Goal: Task Accomplishment & Management: Use online tool/utility

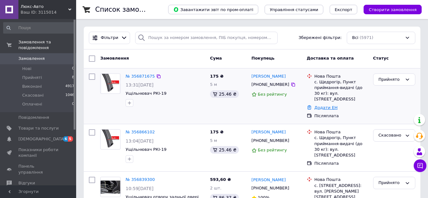
click at [318, 105] on link "Додати ЕН" at bounding box center [325, 107] width 23 height 5
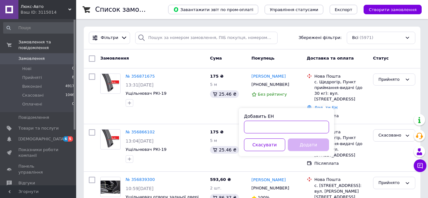
click at [254, 130] on input "Добавить ЕН" at bounding box center [286, 127] width 85 height 13
paste input "59001432831149"
type input "59001432831149"
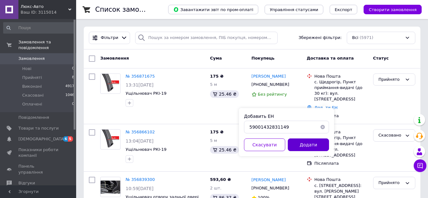
click at [302, 146] on button "Додати" at bounding box center [308, 145] width 41 height 13
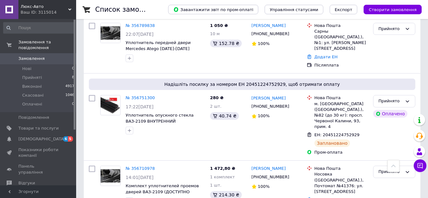
scroll to position [444, 0]
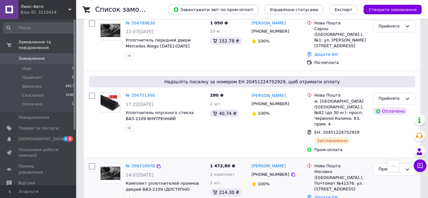
click at [322, 195] on link "Додати ЕН" at bounding box center [325, 197] width 23 height 5
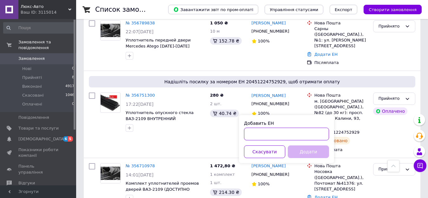
click at [263, 134] on input "Добавить ЕН" at bounding box center [286, 134] width 85 height 13
paste input "59001432833762"
type input "59001432833762"
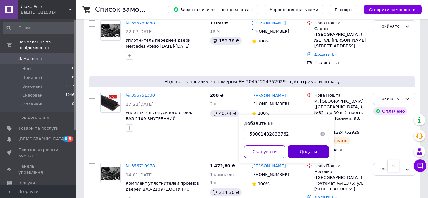
click at [318, 153] on button "Додати" at bounding box center [308, 152] width 41 height 13
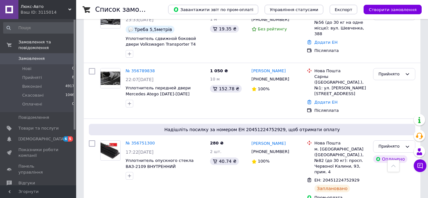
scroll to position [376, 0]
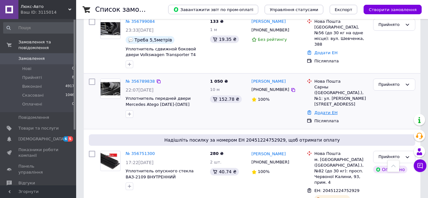
click at [324, 110] on link "Додати ЕН" at bounding box center [325, 112] width 23 height 5
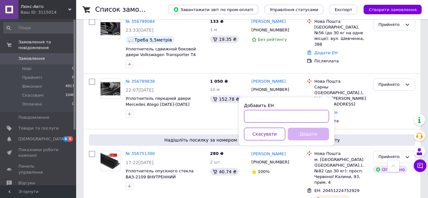
click at [258, 117] on input "Добавить ЕН" at bounding box center [286, 116] width 85 height 13
paste input "59001432833114"
type input "59001432833114"
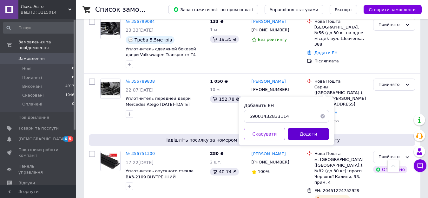
click at [298, 135] on button "Додати" at bounding box center [308, 134] width 41 height 13
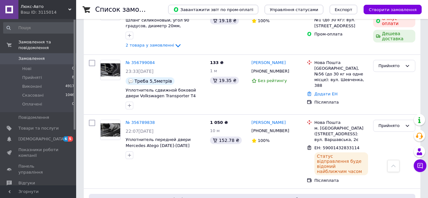
scroll to position [325, 0]
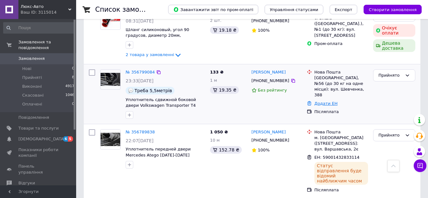
click at [320, 101] on link "Додати ЕН" at bounding box center [325, 103] width 23 height 5
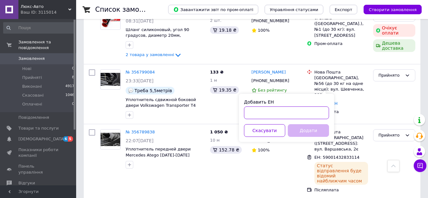
click at [264, 112] on input "Добавить ЕН" at bounding box center [286, 113] width 85 height 13
paste input "59001432835075"
type input "59001432835075"
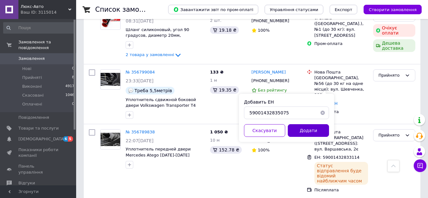
click at [302, 135] on button "Додати" at bounding box center [308, 130] width 41 height 13
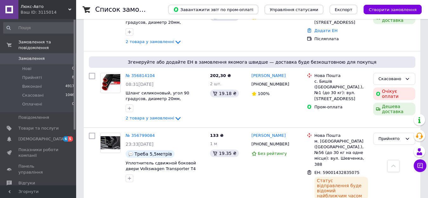
scroll to position [88, 0]
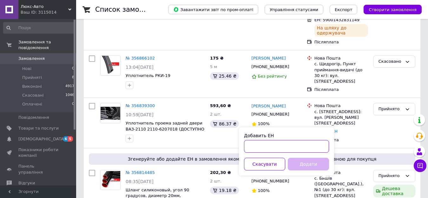
click at [269, 144] on input "Добавить ЕН" at bounding box center [286, 146] width 85 height 13
paste input "59001432834344"
type input "59001432834344"
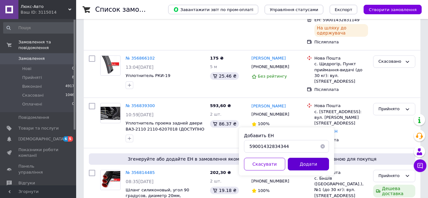
click at [316, 168] on button "Додати" at bounding box center [308, 164] width 41 height 13
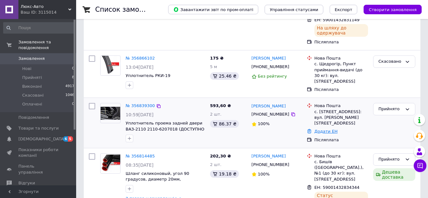
click at [324, 129] on link "Додати ЕН" at bounding box center [325, 131] width 23 height 5
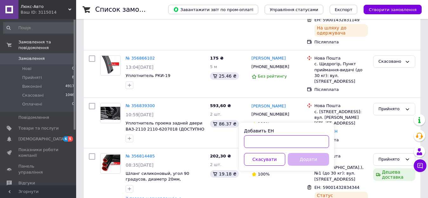
click at [254, 141] on input "Добавить ЕН" at bounding box center [286, 141] width 85 height 13
paste input "59001432831700"
type input "59001432831700"
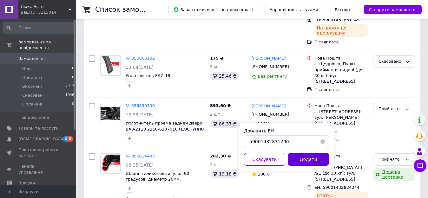
click at [300, 163] on button "Додати" at bounding box center [308, 159] width 41 height 13
